Goal: Check status

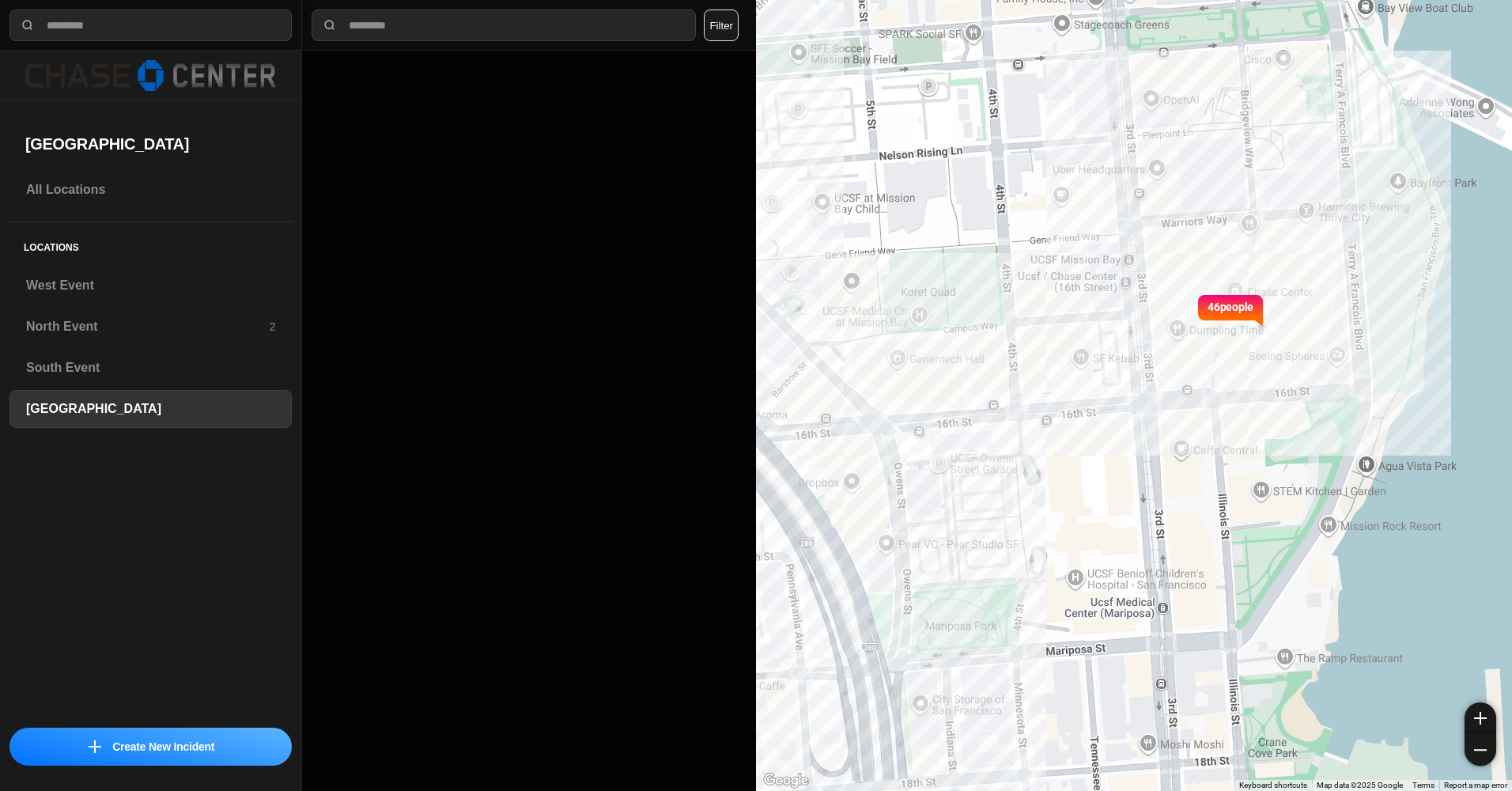
select select "*"
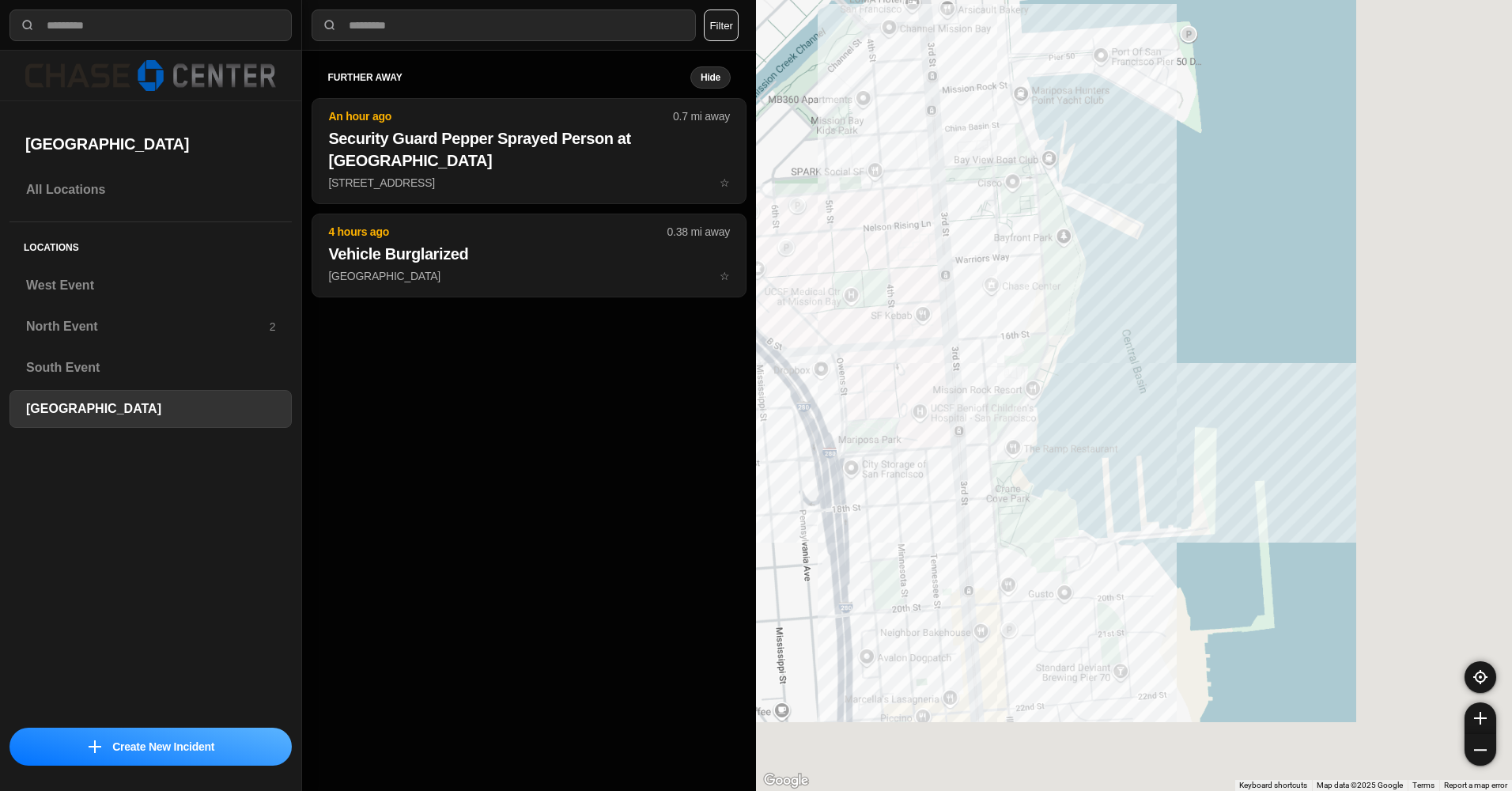
drag, startPoint x: 977, startPoint y: 119, endPoint x: 1057, endPoint y: 395, distance: 287.4
click at [1057, 395] on div at bounding box center [1134, 395] width 756 height 791
